Goal: Entertainment & Leisure: Consume media (video, audio)

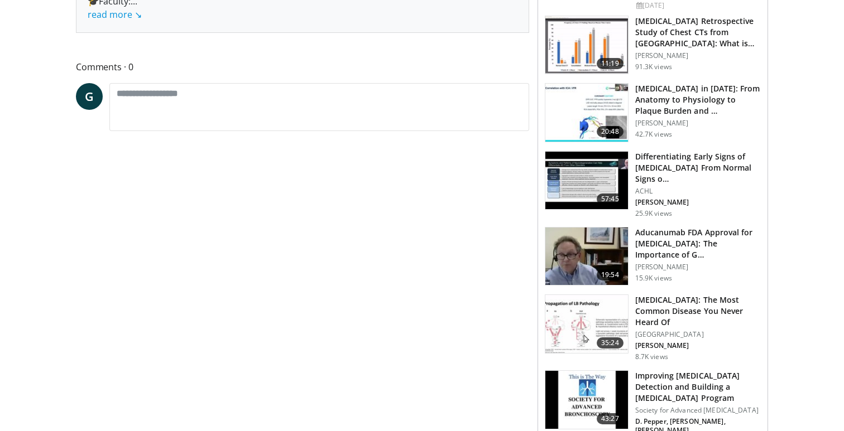
scroll to position [530, 0]
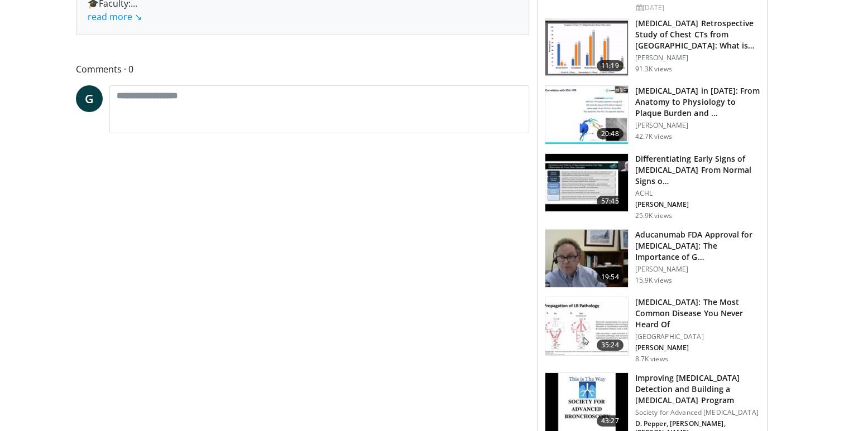
click at [601, 313] on img at bounding box center [586, 327] width 83 height 58
click at [597, 300] on img at bounding box center [586, 327] width 83 height 58
click at [693, 297] on h3 "[MEDICAL_DATA]: The Most Common Disease You Never Heard Of" at bounding box center [698, 313] width 126 height 33
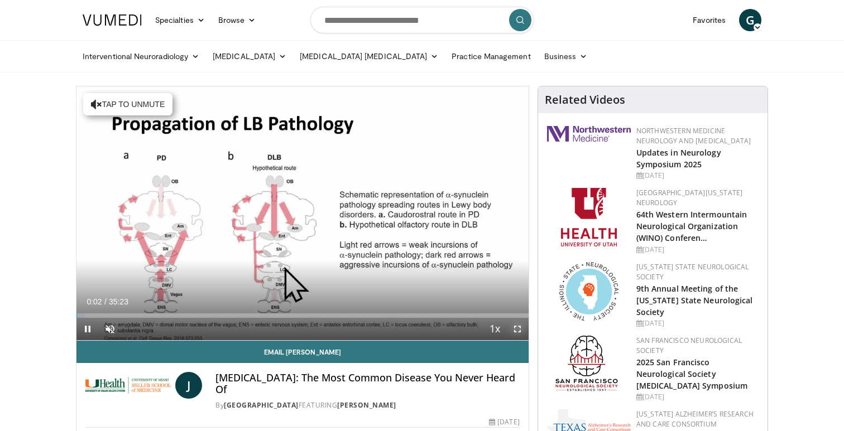
click at [515, 325] on span "Video Player" at bounding box center [517, 329] width 22 height 22
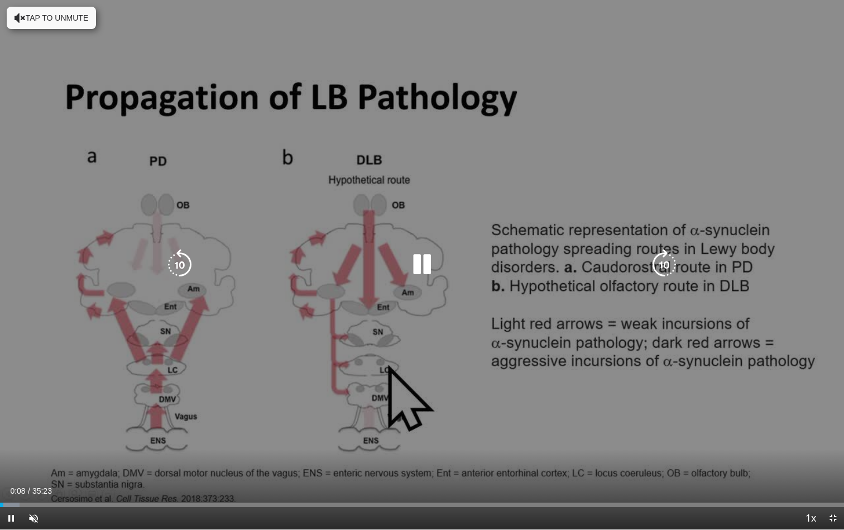
click at [424, 271] on icon "Video Player" at bounding box center [421, 264] width 31 height 31
click at [423, 267] on icon "Video Player" at bounding box center [421, 264] width 31 height 31
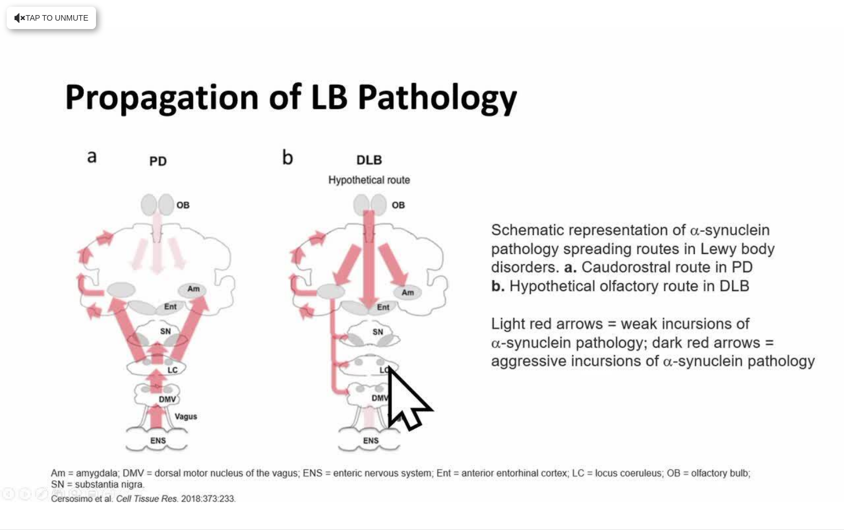
click at [423, 267] on div "10 seconds Tap to unmute" at bounding box center [422, 264] width 844 height 529
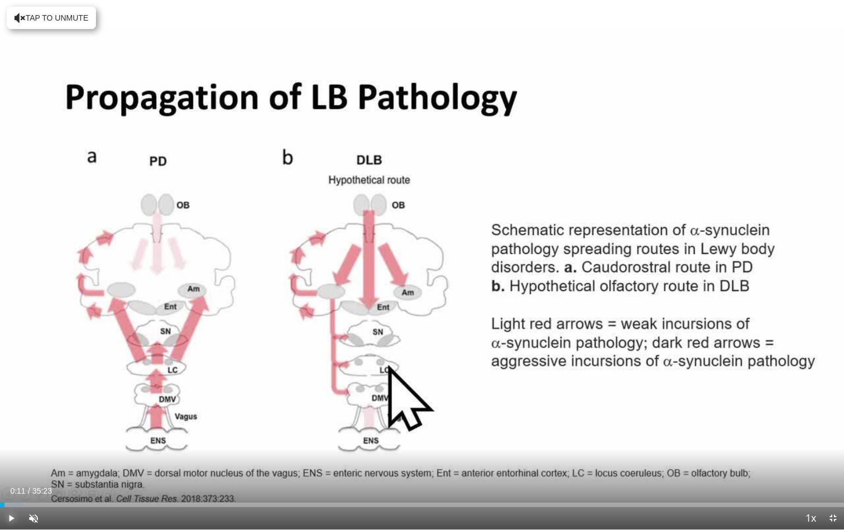
click at [6, 431] on span "Video Player" at bounding box center [11, 518] width 22 height 22
drag, startPoint x: 44, startPoint y: 516, endPoint x: 67, endPoint y: 515, distance: 22.9
click at [67, 431] on div "Mute 61%" at bounding box center [61, 518] width 78 height 22
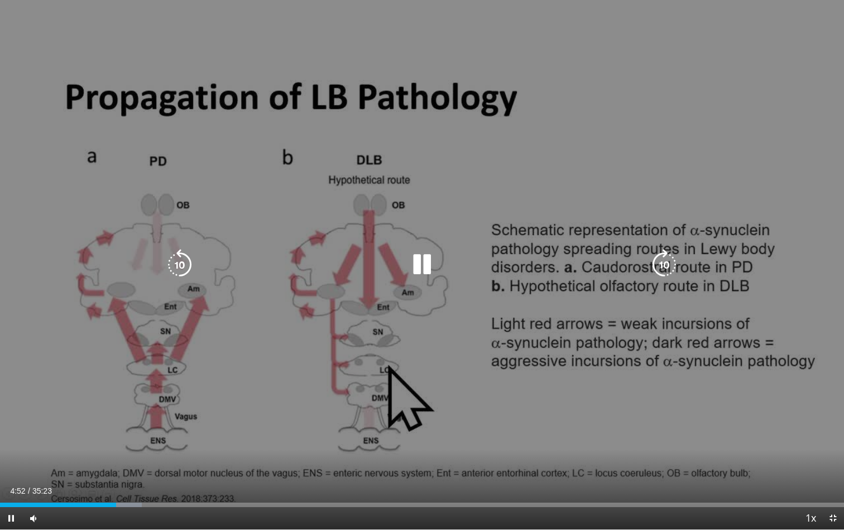
click at [419, 270] on icon "Video Player" at bounding box center [421, 264] width 31 height 31
